Goal: Information Seeking & Learning: Learn about a topic

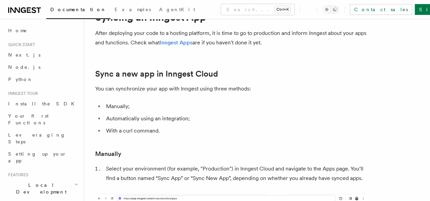
scroll to position [68, 0]
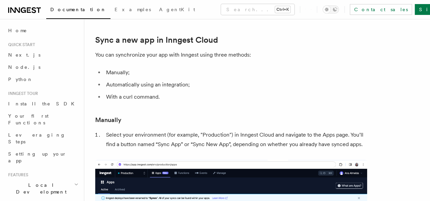
click at [143, 86] on li "Automatically using an integration;" at bounding box center [235, 85] width 263 height 10
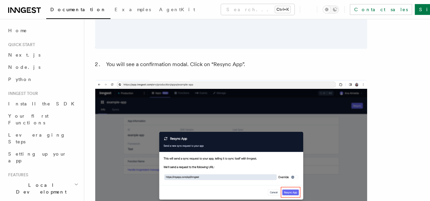
scroll to position [1665, 0]
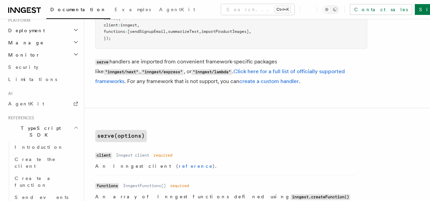
scroll to position [134, 0]
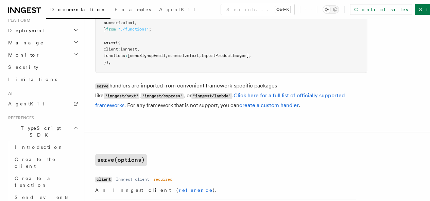
click at [20, 8] on icon at bounding box center [15, 9] width 10 height 5
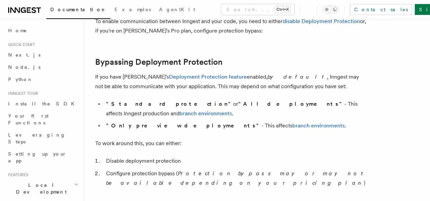
scroll to position [443, 0]
